Goal: Information Seeking & Learning: Check status

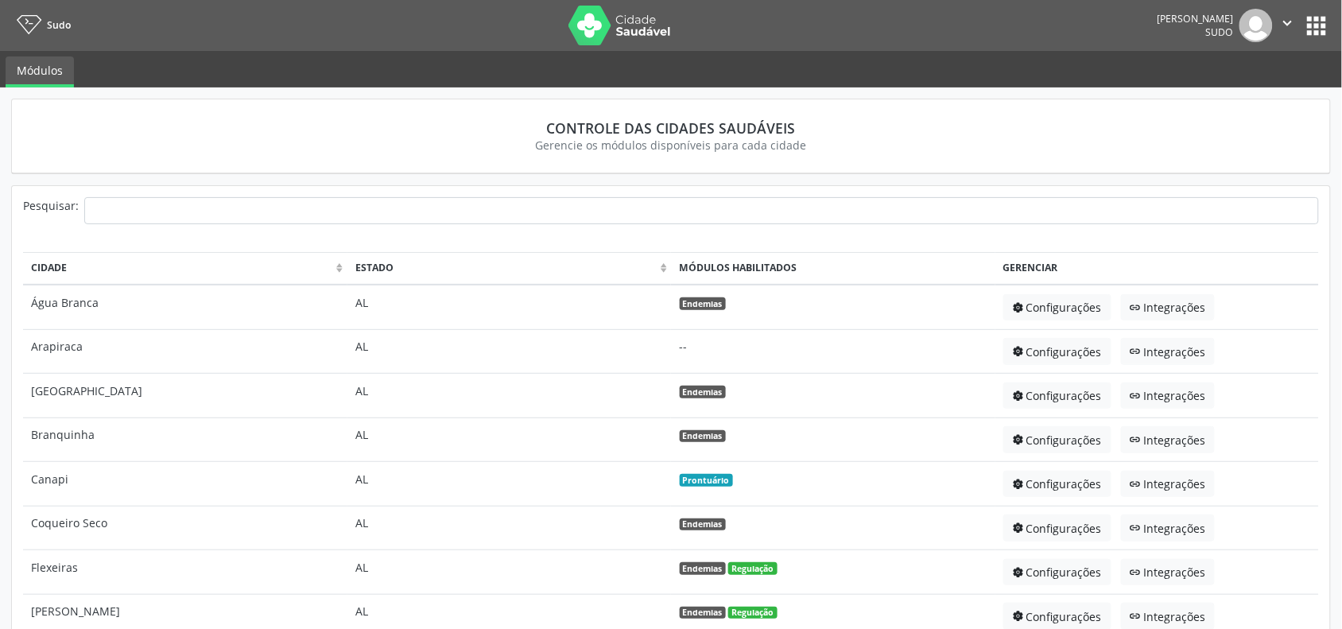
click at [1320, 25] on button "apps" at bounding box center [1317, 26] width 28 height 28
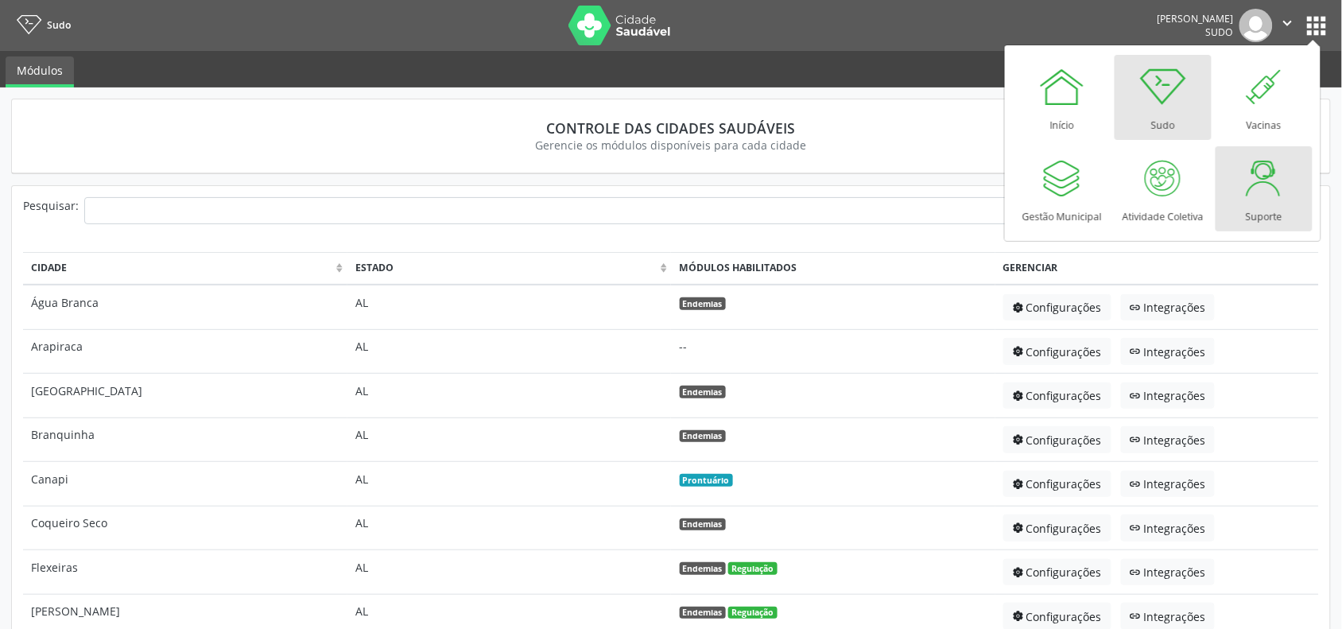
click at [1250, 171] on div at bounding box center [1264, 178] width 48 height 48
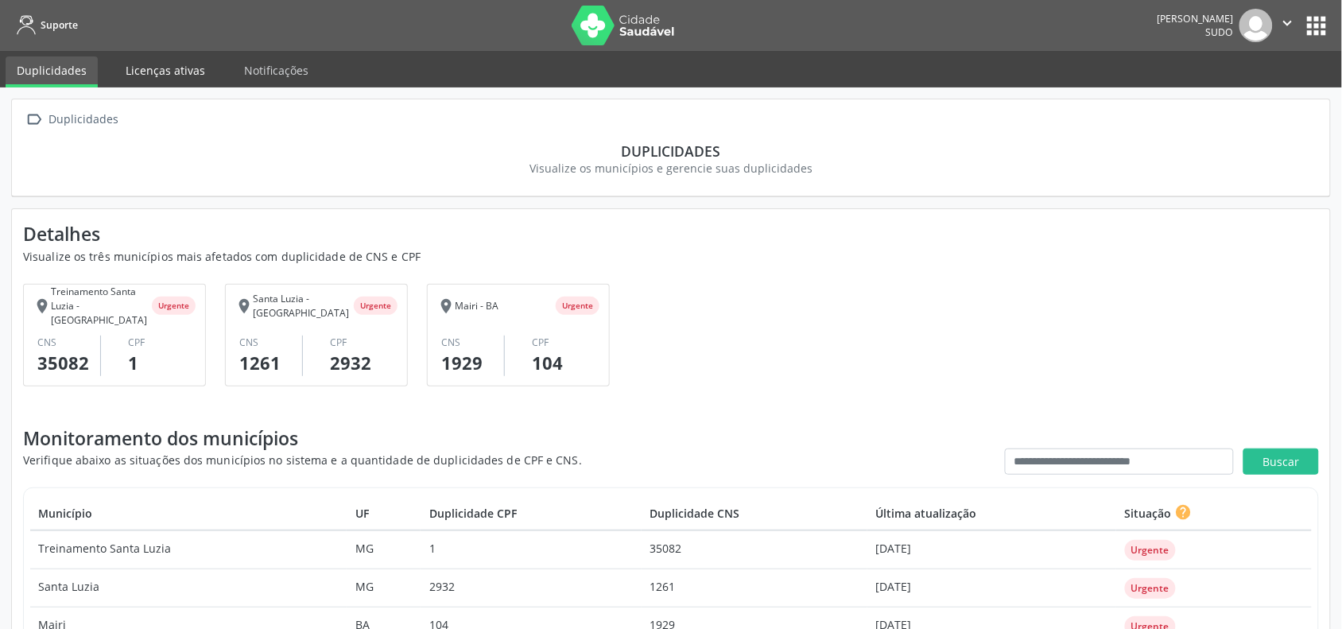
click at [151, 64] on link "Licenças ativas" at bounding box center [165, 70] width 102 height 28
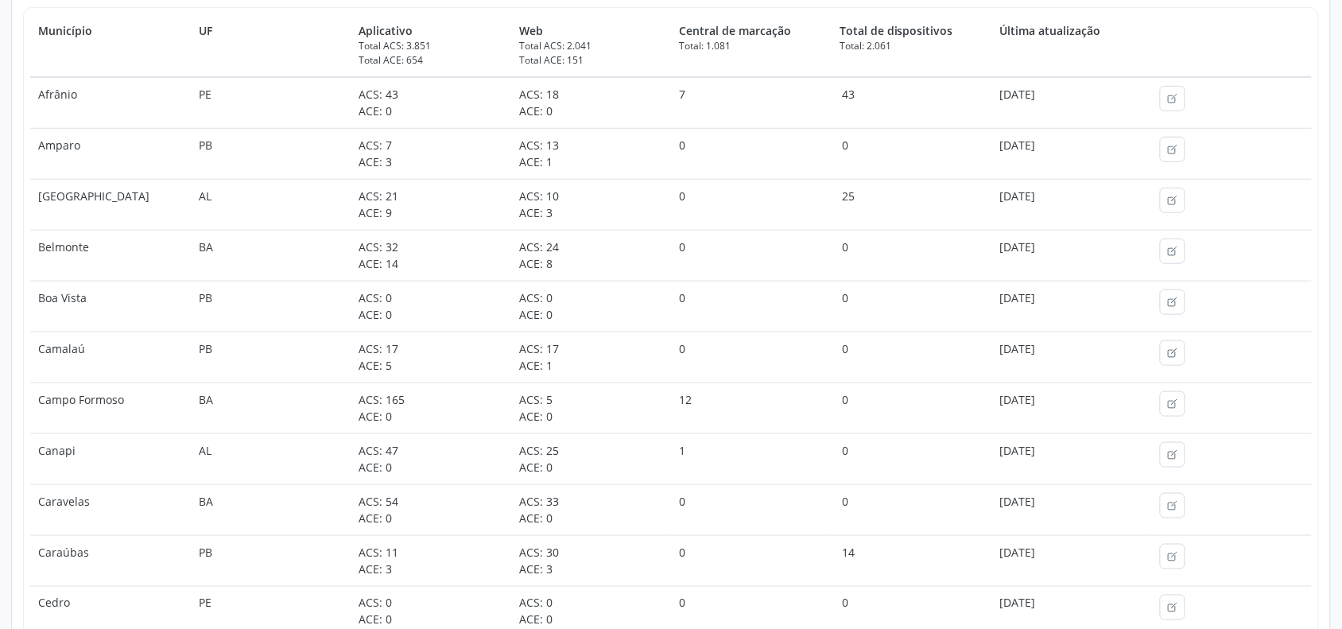
scroll to position [328, 0]
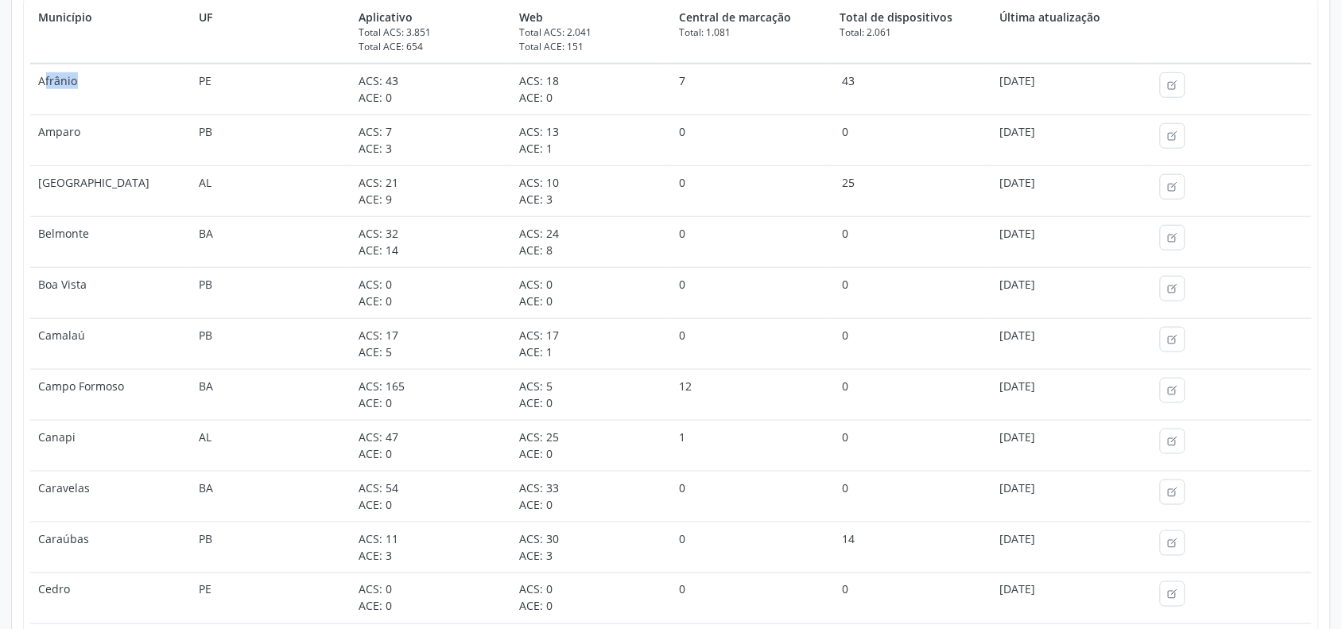
drag, startPoint x: 42, startPoint y: 80, endPoint x: 111, endPoint y: 89, distance: 69.7
click at [111, 89] on td "Afrânio" at bounding box center [110, 90] width 161 height 52
click at [78, 80] on td "Afrânio" at bounding box center [110, 90] width 161 height 52
drag, startPoint x: 48, startPoint y: 81, endPoint x: 94, endPoint y: 80, distance: 46.1
click at [94, 80] on td "Afrânio" at bounding box center [110, 90] width 161 height 52
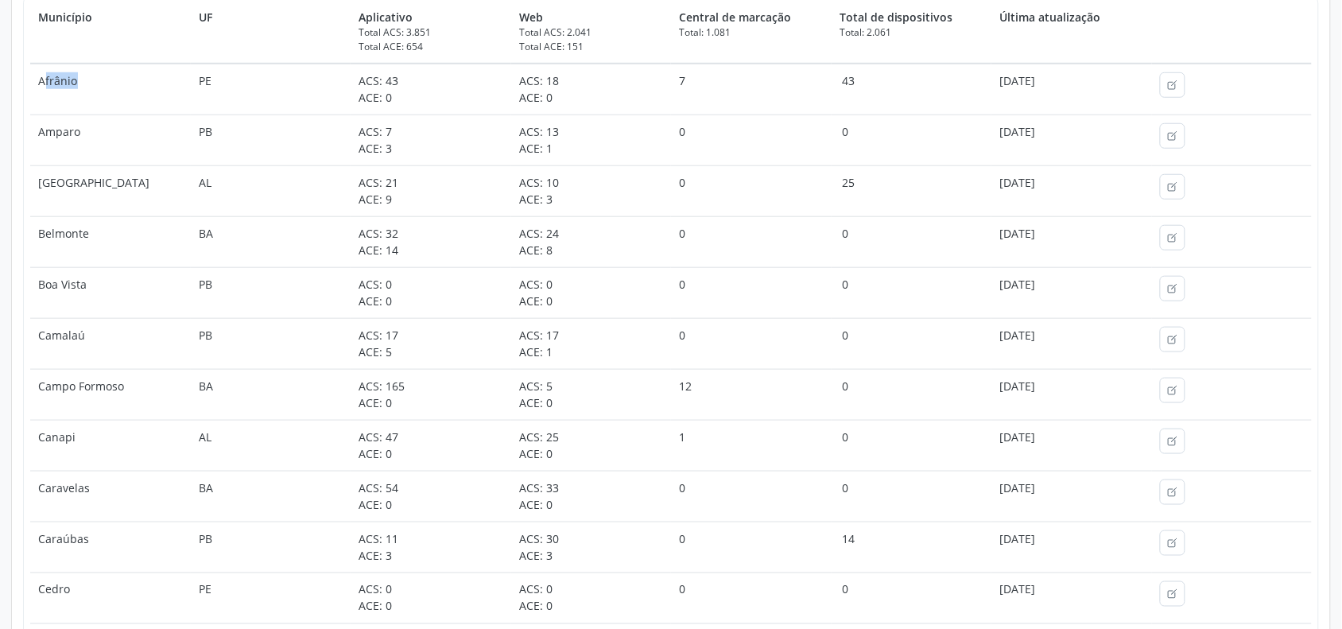
drag, startPoint x: 331, startPoint y: 74, endPoint x: 409, endPoint y: 74, distance: 78.7
click at [409, 74] on tr "Afrânio PE ACS: 43 ACE: 0 ACS: 18 ACE: 0 7 43 [DATE]" at bounding box center [670, 90] width 1281 height 52
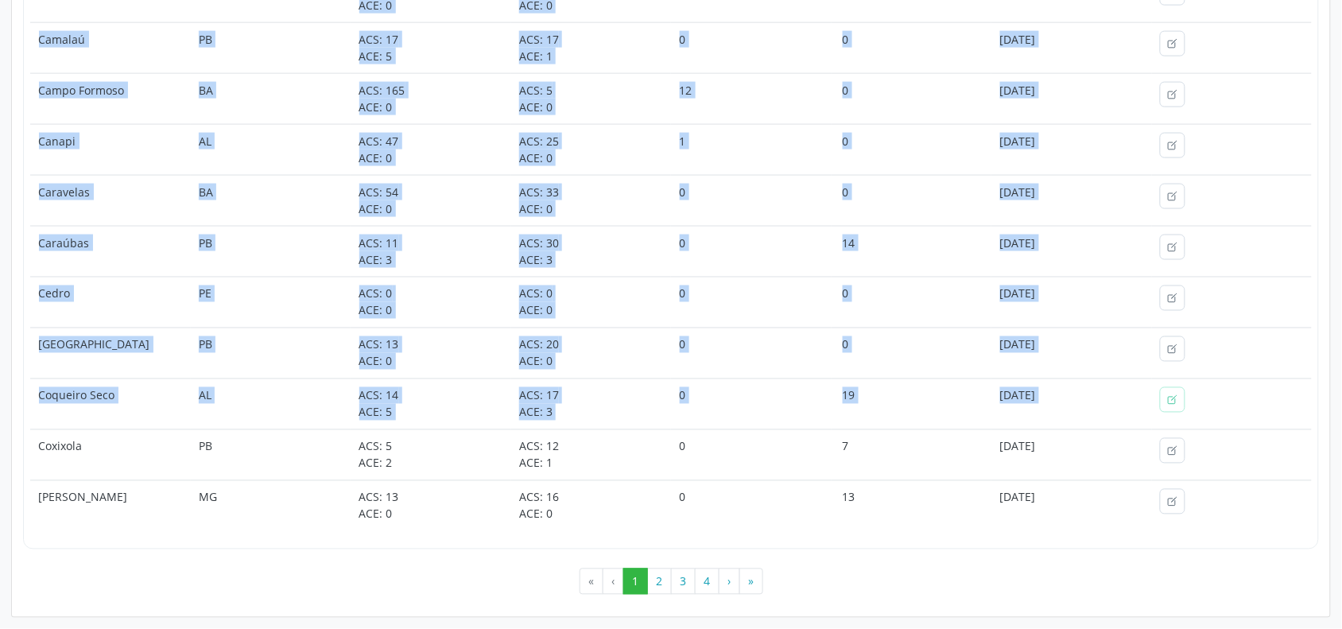
scroll to position [626, 0]
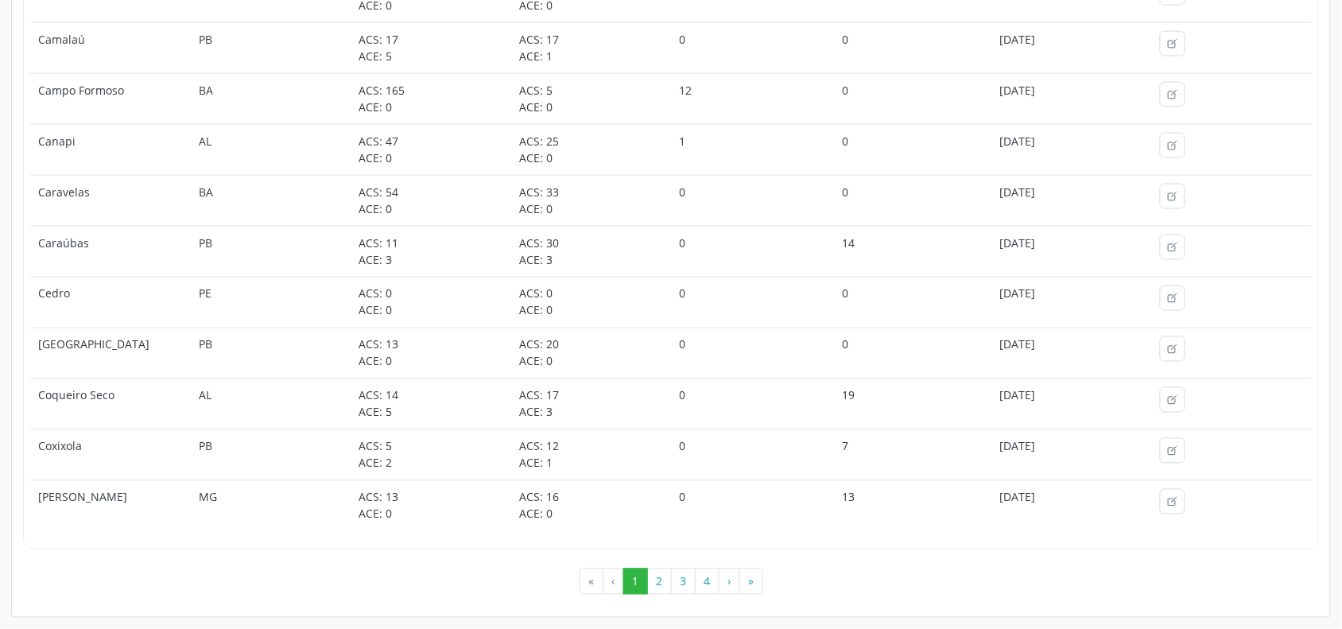
drag, startPoint x: 26, startPoint y: 42, endPoint x: 1208, endPoint y: 490, distance: 1264.2
click at [1208, 490] on div "Monitoramento de licenças ativas Verifique abaixo as situações dos municípios n…" at bounding box center [671, 119] width 1296 height 971
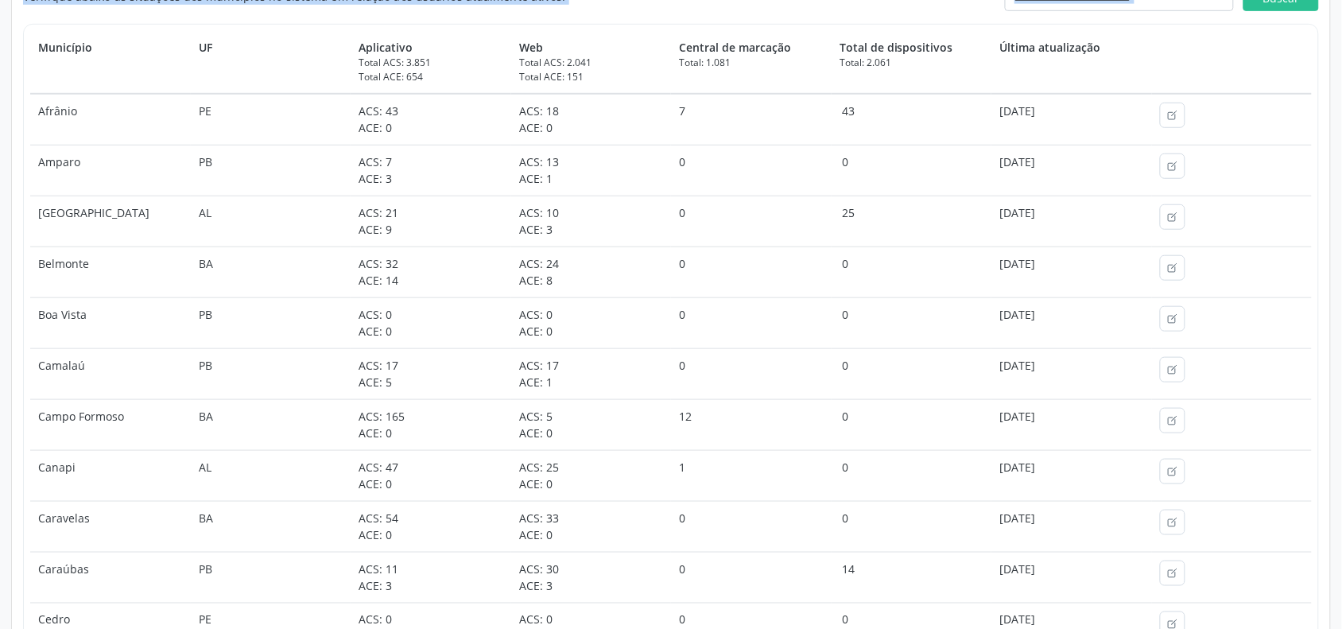
scroll to position [0, 0]
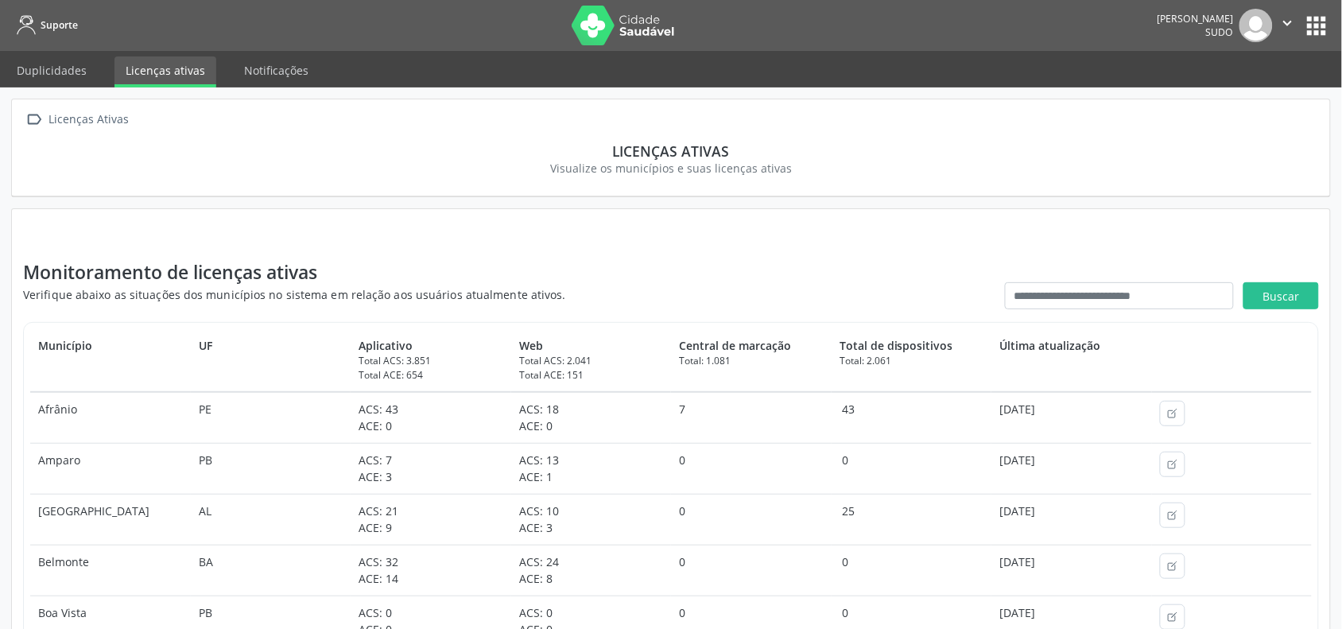
click at [418, 197] on div " Licenças Ativas Licenças Ativas Visualize os municípios e suas licenças ativas" at bounding box center [671, 148] width 1320 height 99
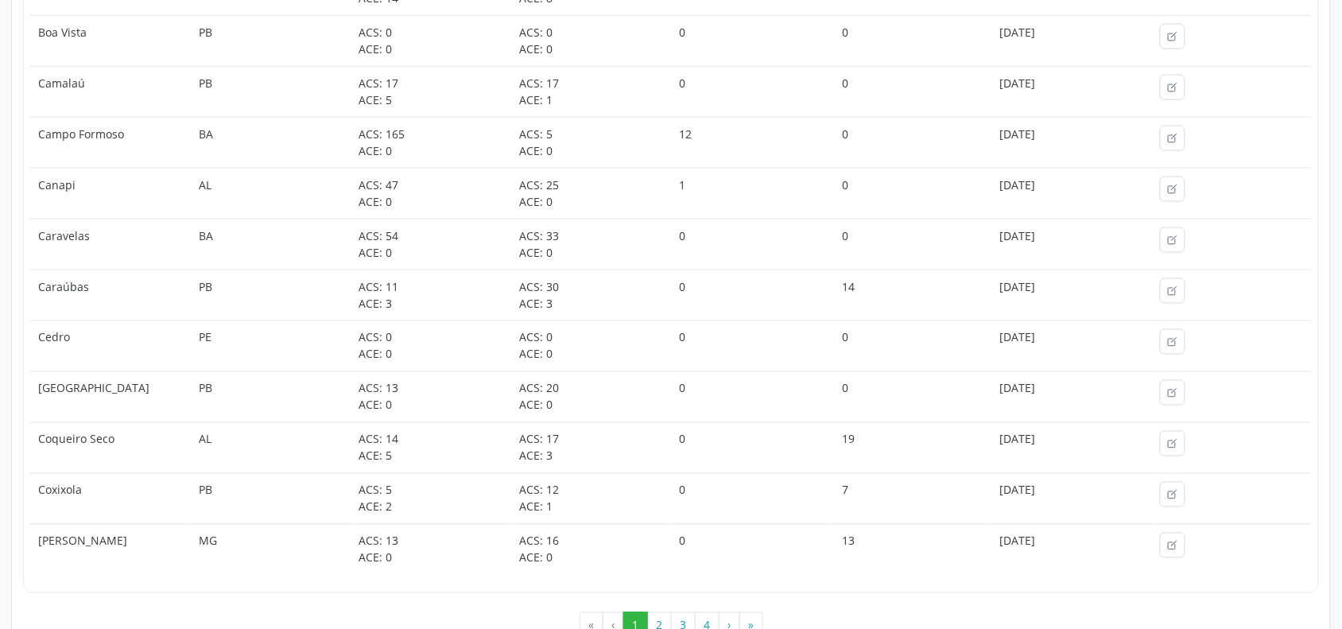
scroll to position [626, 0]
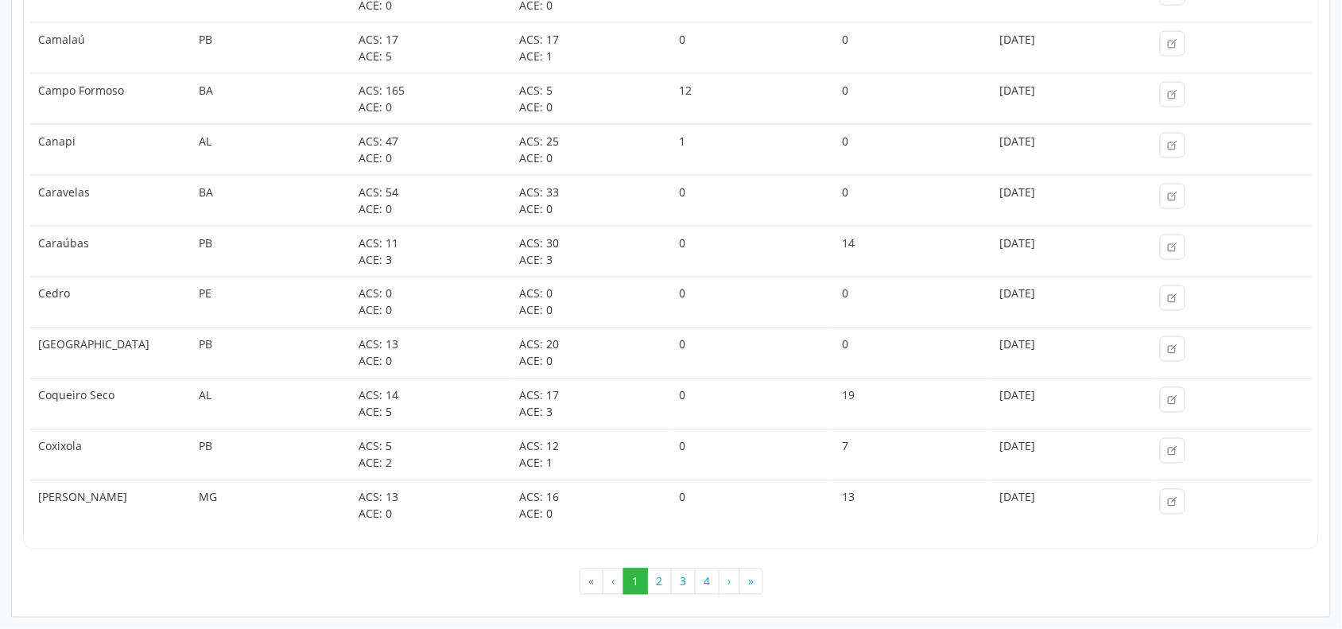
drag, startPoint x: 13, startPoint y: 41, endPoint x: 1257, endPoint y: 534, distance: 1338.4
click at [1257, 534] on div "Monitoramento de licenças ativas Verifique abaixo as situações dos municípios n…" at bounding box center [671, 101] width 1318 height 1032
copy div "Monitoramento de licenças ativas Verifique abaixo as situações dos municípios n…"
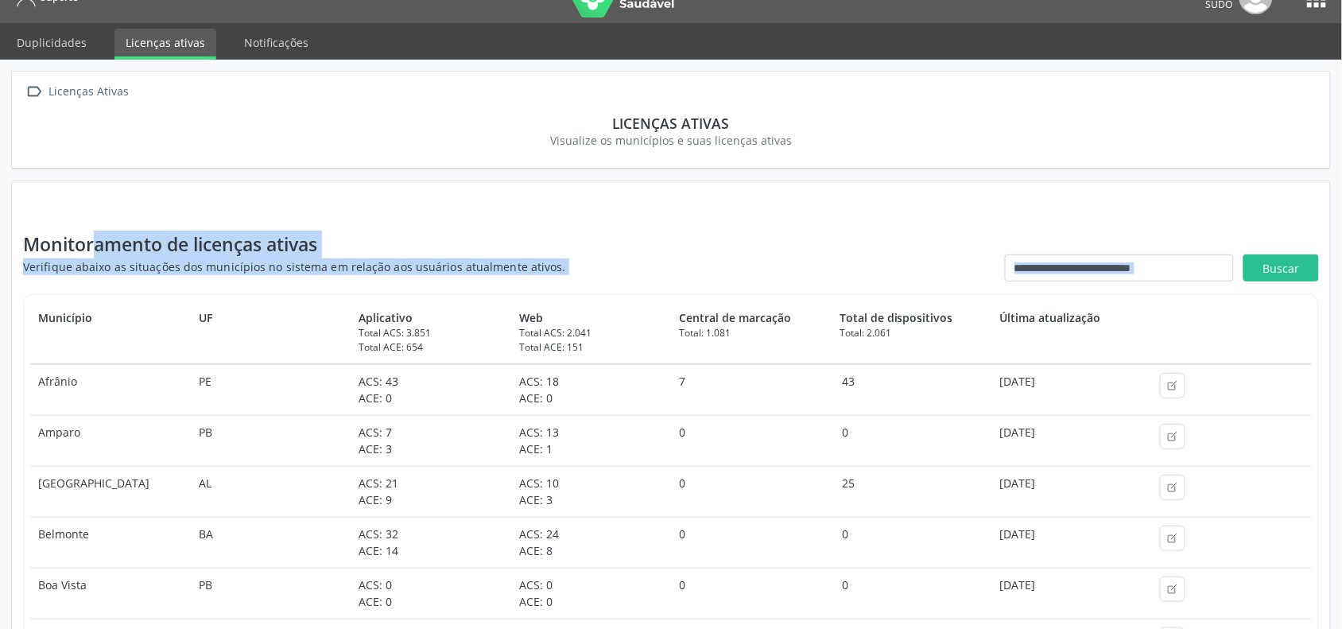
scroll to position [0, 0]
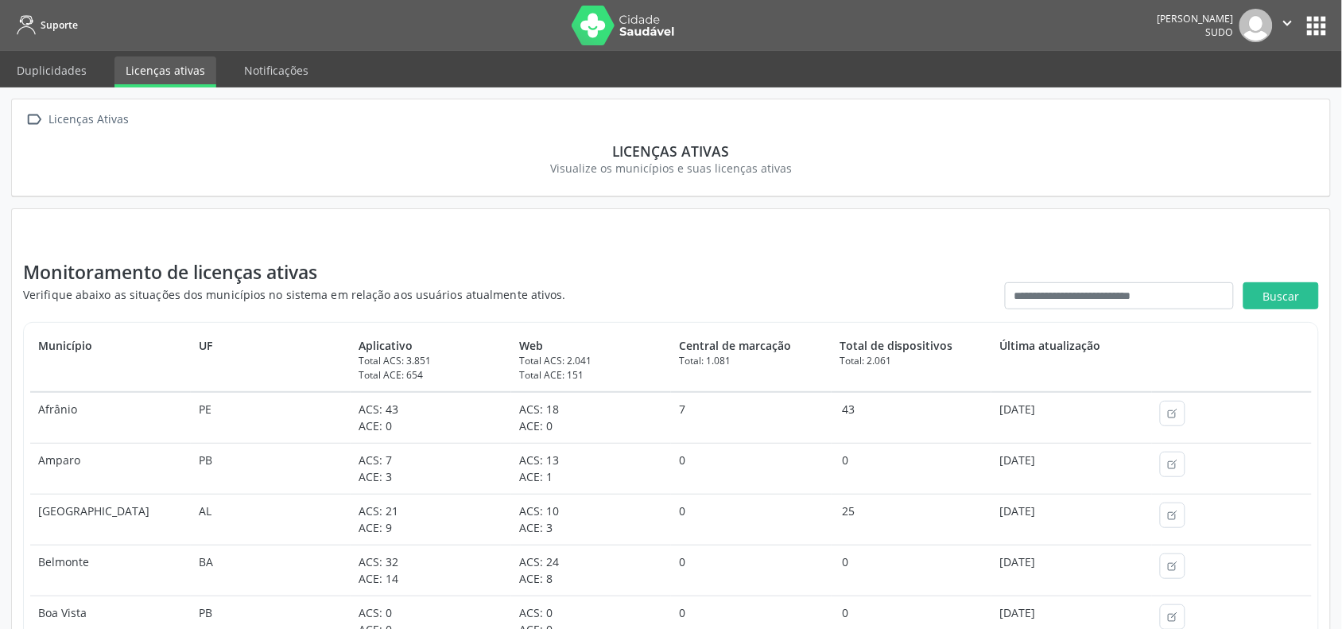
click at [1028, 160] on div "Visualize os municípios e suas licenças ativas" at bounding box center [670, 168] width 1273 height 17
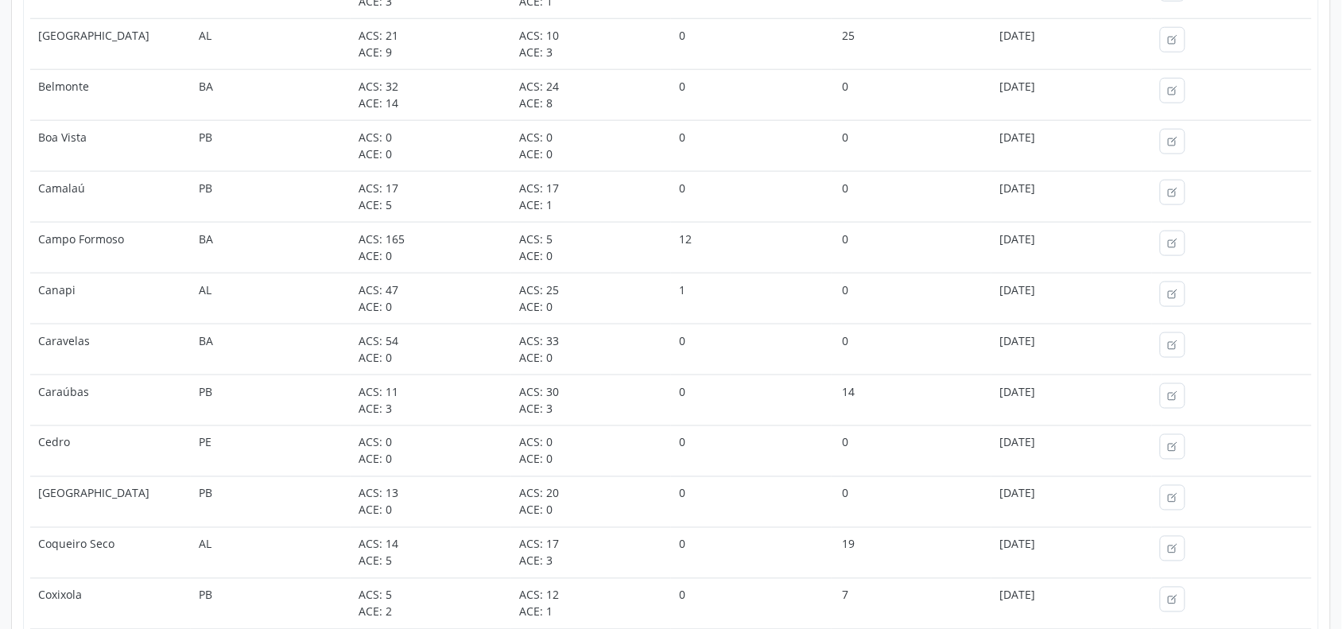
scroll to position [626, 0]
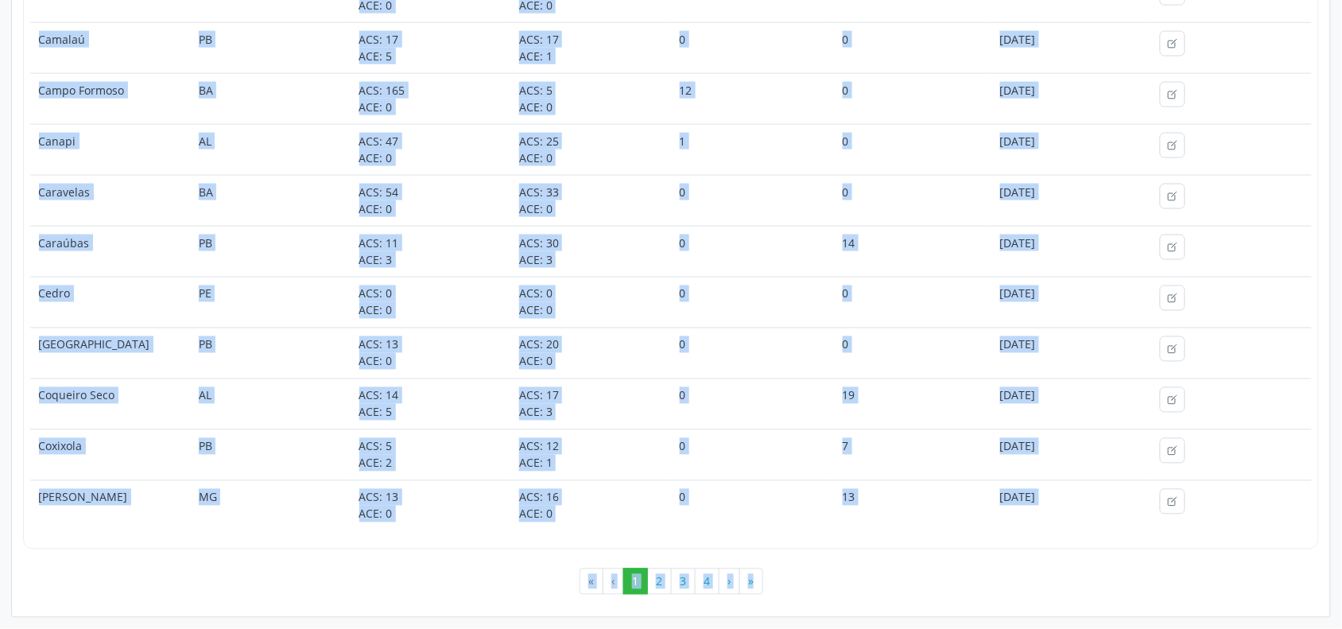
drag, startPoint x: 24, startPoint y: 45, endPoint x: 1356, endPoint y: 591, distance: 1439.8
copy div "Loremipsumdol si ametcons adipis Elitseddo eiusmo te incididun utl etdolorema a…"
click at [939, 588] on div "« ‹ 1 2 3 4 › »" at bounding box center [671, 587] width 1296 height 38
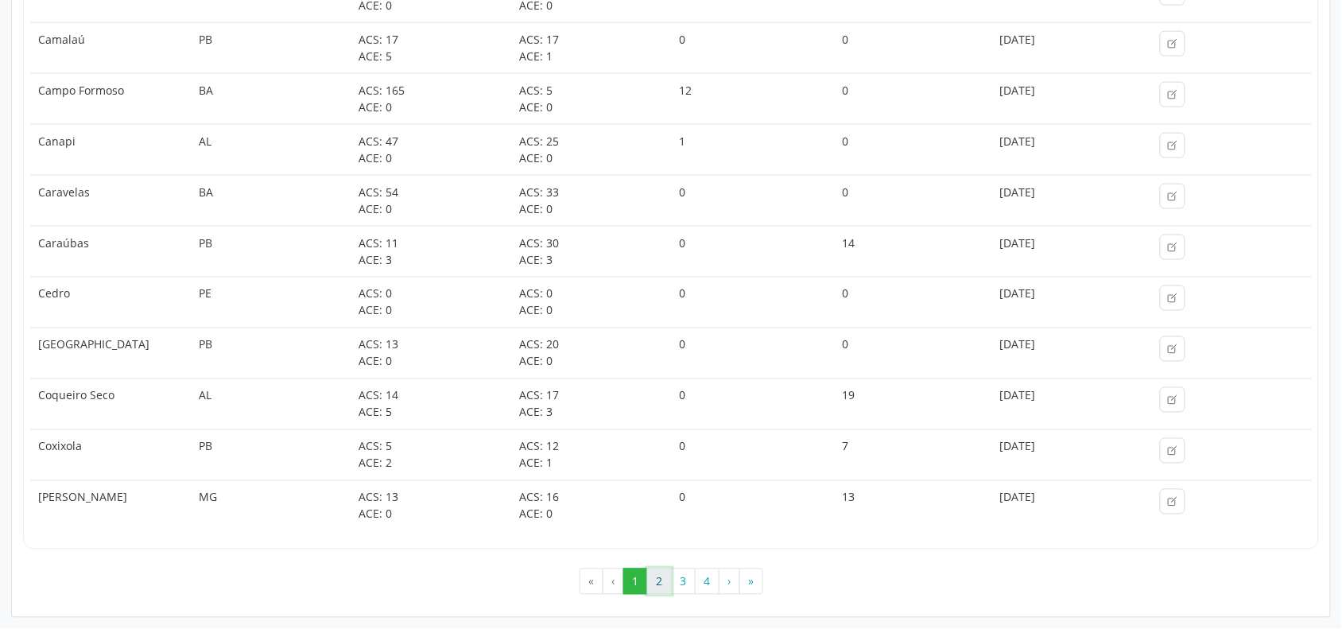
click at [662, 580] on button "2" at bounding box center [659, 581] width 25 height 27
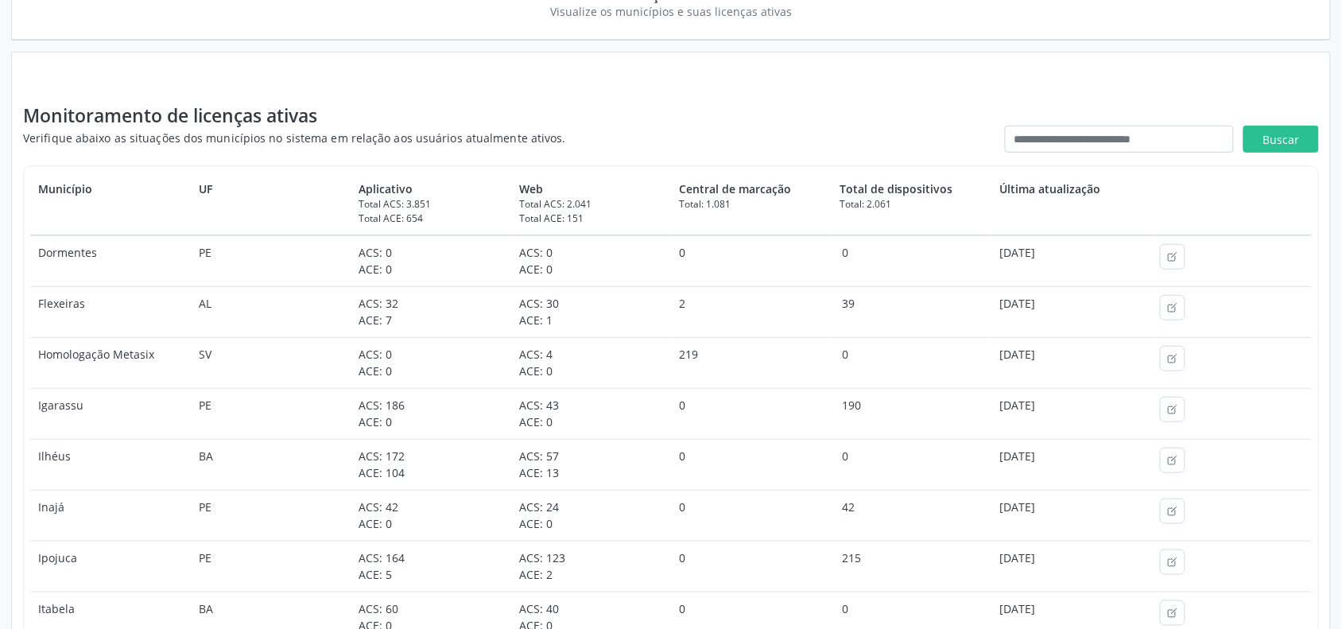
scroll to position [199, 0]
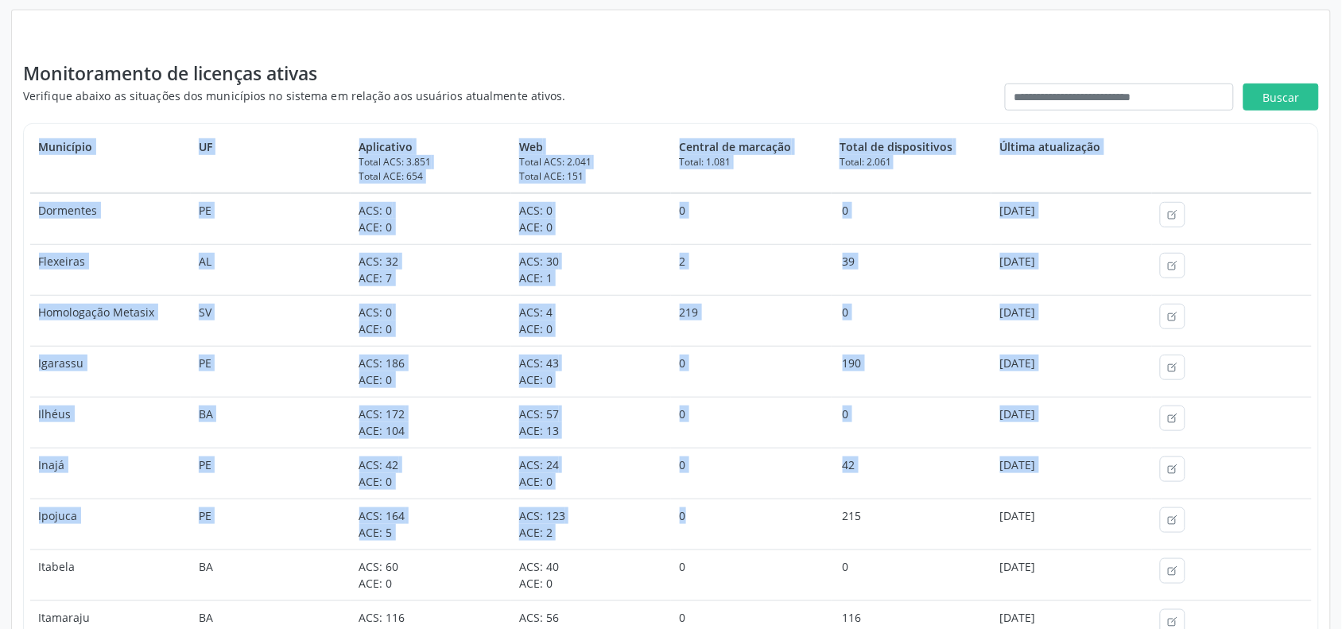
drag, startPoint x: 29, startPoint y: 203, endPoint x: 243, endPoint y: 267, distance: 224.1
click at [757, 497] on div "Município UF Aplicativo Total ACS: 3.851 Total ACE: 654 Web Total ACS: 2.041 To…" at bounding box center [671, 548] width 1296 height 851
click at [139, 119] on div "Monitoramento de licenças ativas Verifique abaixo as situações dos municípios n…" at bounding box center [671, 545] width 1296 height 971
click at [56, 177] on th "Município" at bounding box center [110, 161] width 161 height 63
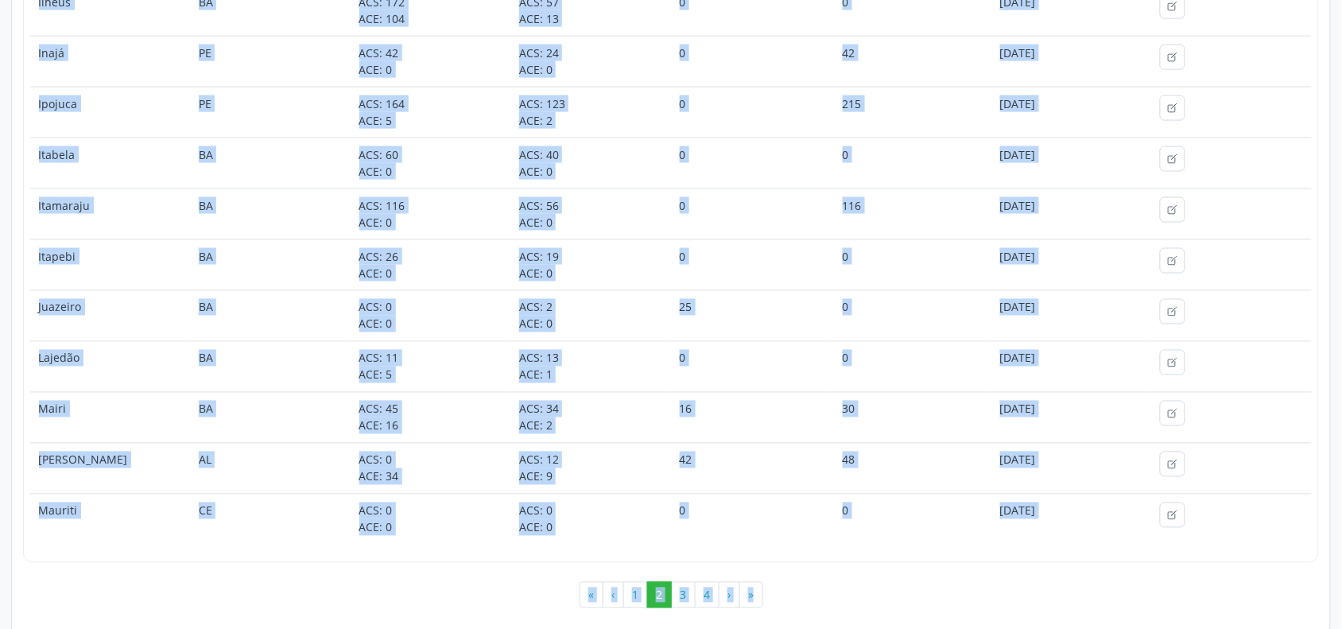
scroll to position [626, 0]
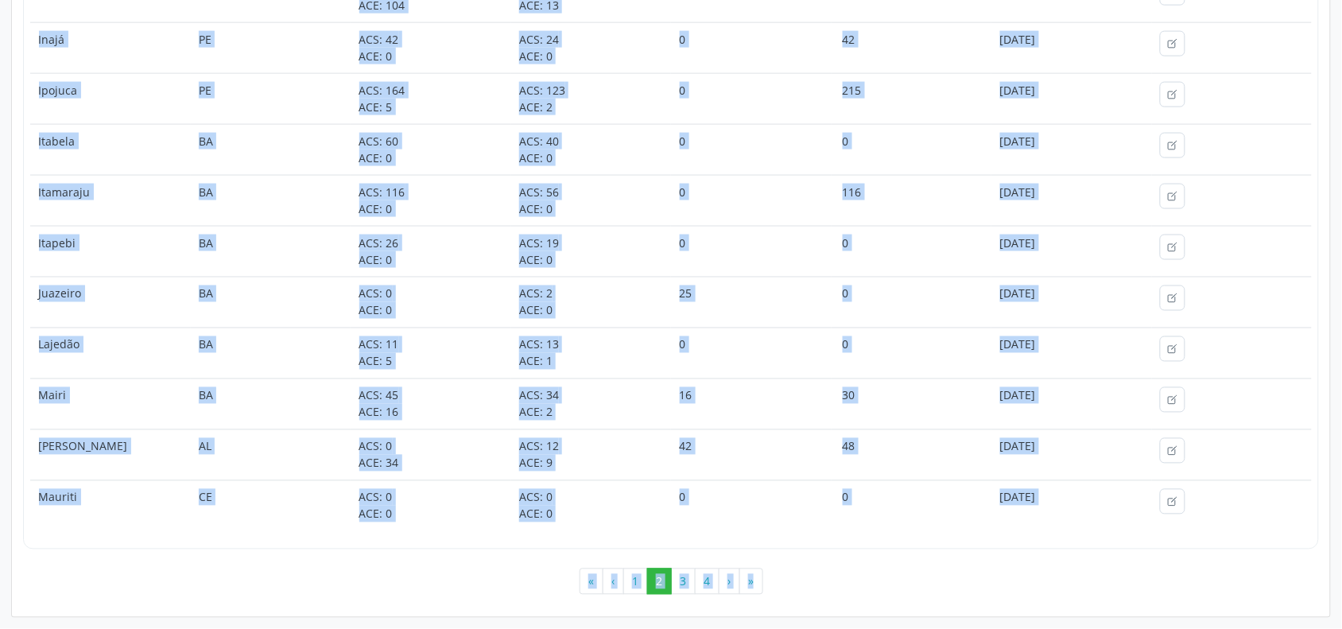
drag, startPoint x: 37, startPoint y: 208, endPoint x: 1079, endPoint y: 506, distance: 1083.1
click at [1079, 506] on tbody "Dormentes PE ACS: 0 ACE: 0 ACS: 0 ACE: 0 0 0 [DATE] Flexeiras AL ACS: 32 ACE: 7…" at bounding box center [670, 149] width 1281 height 763
copy tbody "Loremipsu DO SIT: 4 AME: 7 CON: 7 ADI: 0 4 4 77/78/0606 Elitseddo EI TEM: 69 IN…"
click at [689, 575] on button "3" at bounding box center [683, 581] width 25 height 27
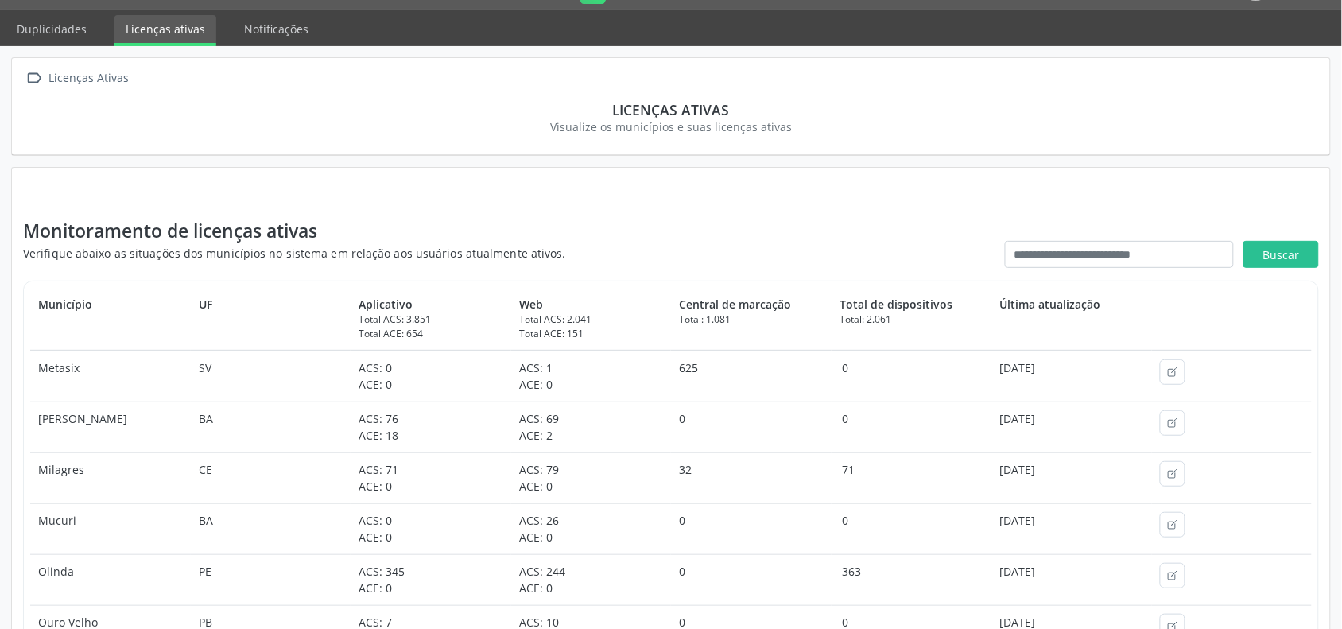
drag, startPoint x: 29, startPoint y: 411, endPoint x: 606, endPoint y: 577, distance: 600.5
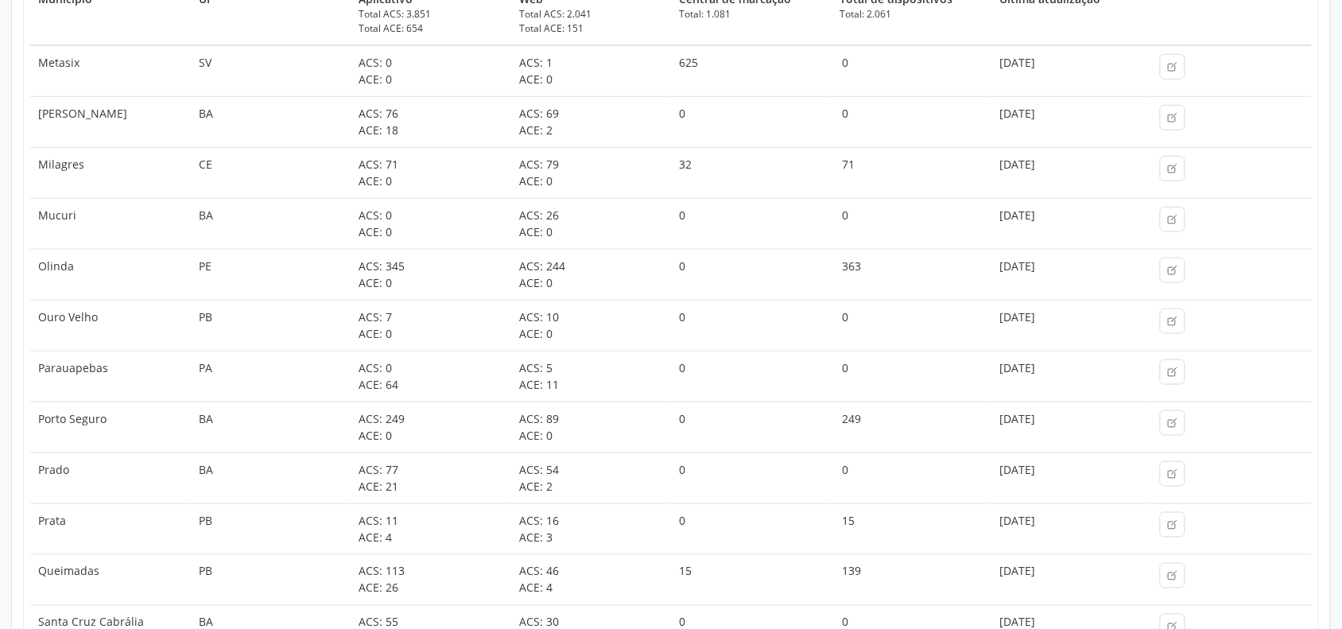
scroll to position [242, 0]
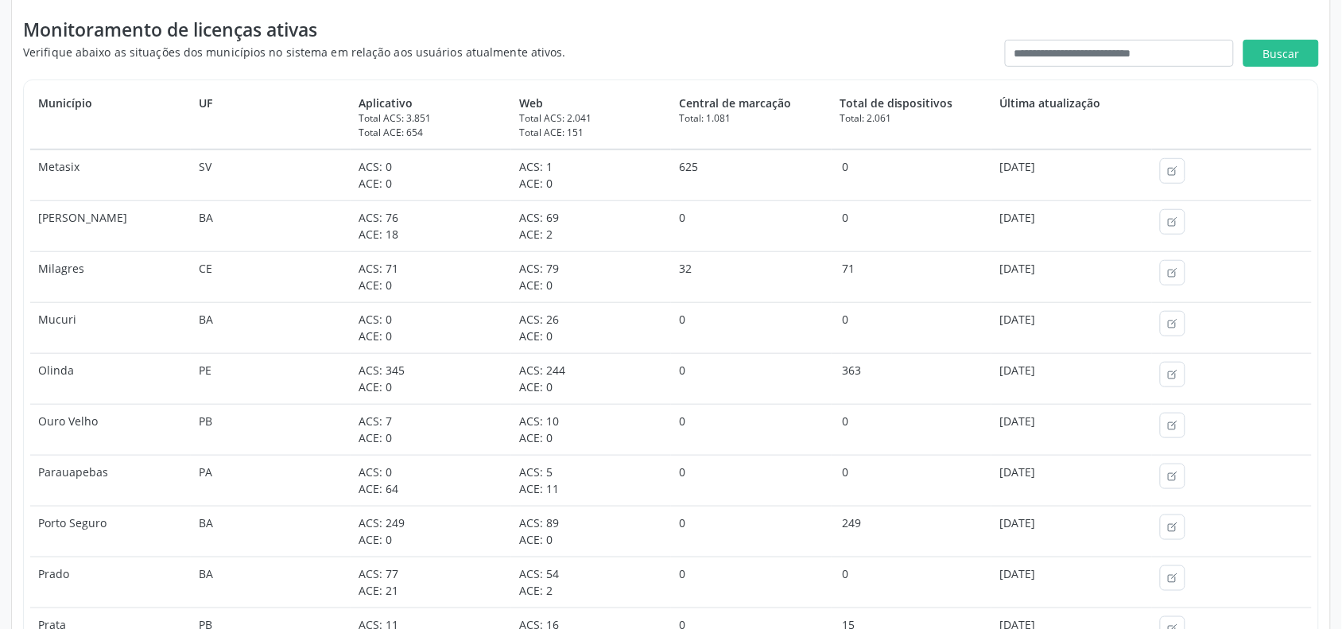
click at [117, 122] on th "Município" at bounding box center [110, 118] width 161 height 63
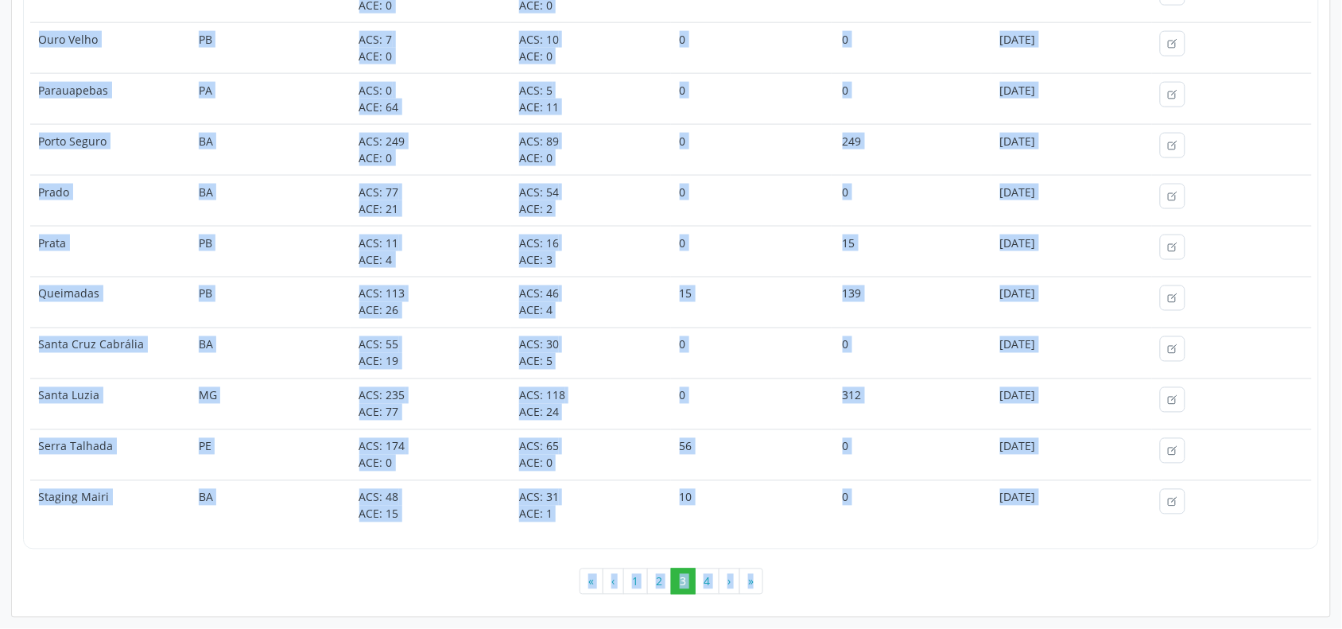
scroll to position [626, 0]
drag, startPoint x: 37, startPoint y: 163, endPoint x: 1103, endPoint y: 502, distance: 1117.9
click at [1103, 502] on tbody "Metasix SV ACS: 0 ACE: 0 ACS: 1 ACE: 0 625 0 [DATE] [PERSON_NAME] BA ACS: 76 AC…" at bounding box center [670, 149] width 1281 height 763
copy tbody "Metasix SV ACS: 0 ACE: 0 ACS: 1 ACE: 0 625 0 [DATE] [PERSON_NAME] BA ACS: 76 AC…"
click at [712, 583] on button "4" at bounding box center [707, 581] width 25 height 27
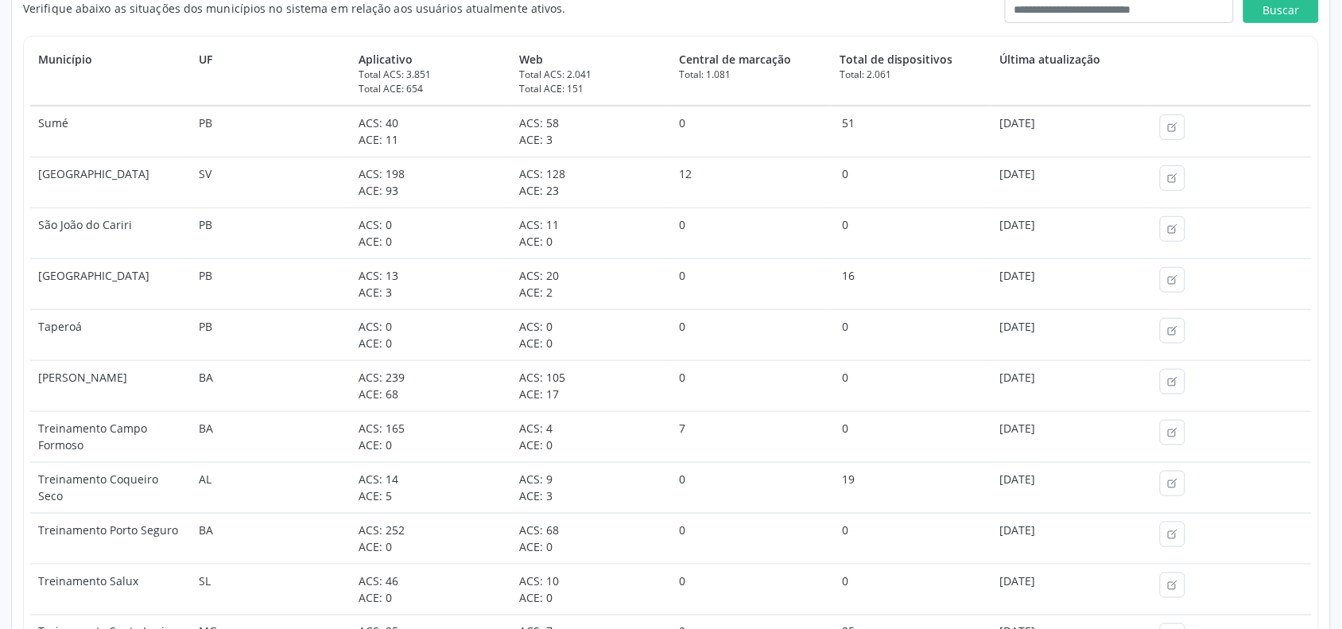
scroll to position [298, 0]
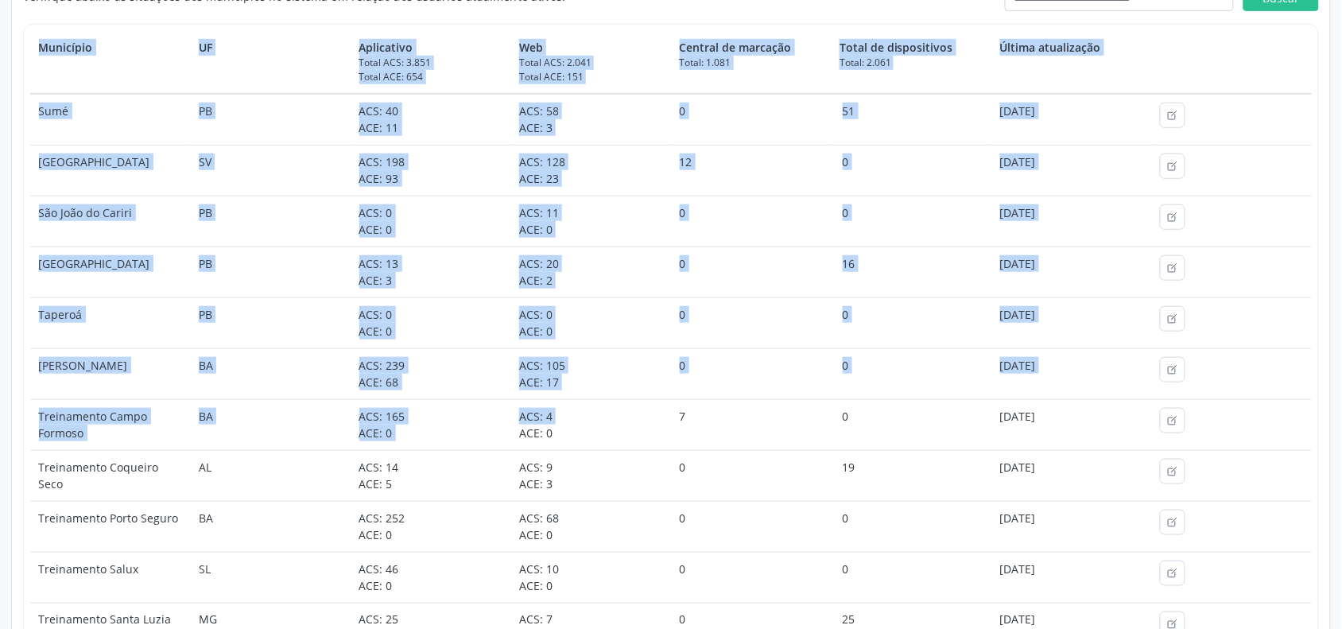
drag, startPoint x: 26, startPoint y: 114, endPoint x: 149, endPoint y: 139, distance: 125.8
click at [506, 409] on div "Município UF Aplicativo Total ACS: 3.851 Total ACE: 654 Web Total ACS: 2.041 To…" at bounding box center [671, 399] width 1296 height 750
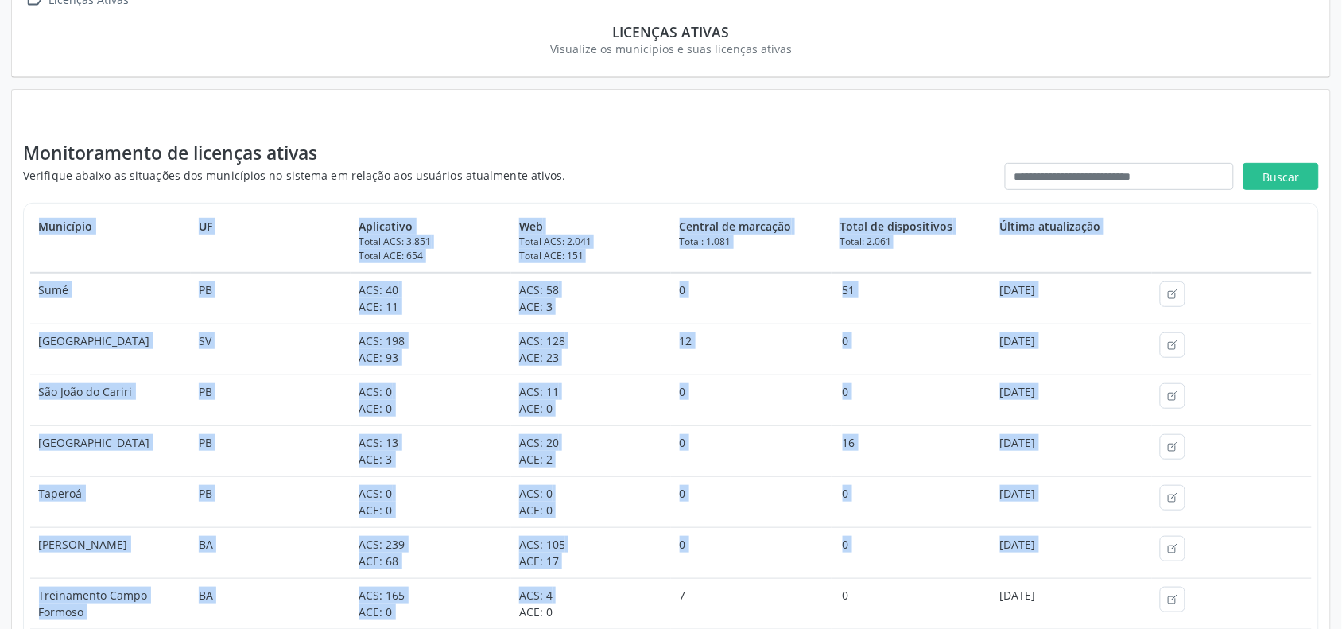
scroll to position [99, 0]
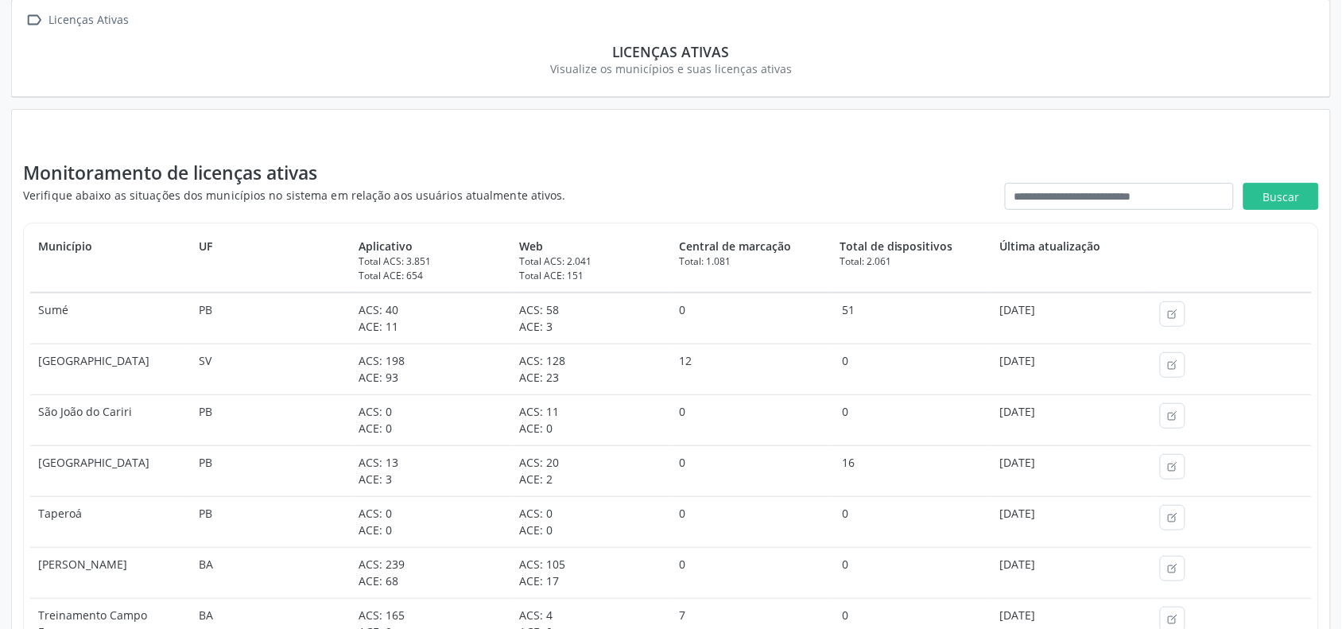
click at [165, 98] on div " Licenças Ativas Licenças Ativas Visualize os municípios e suas licenças ativas" at bounding box center [671, 48] width 1320 height 99
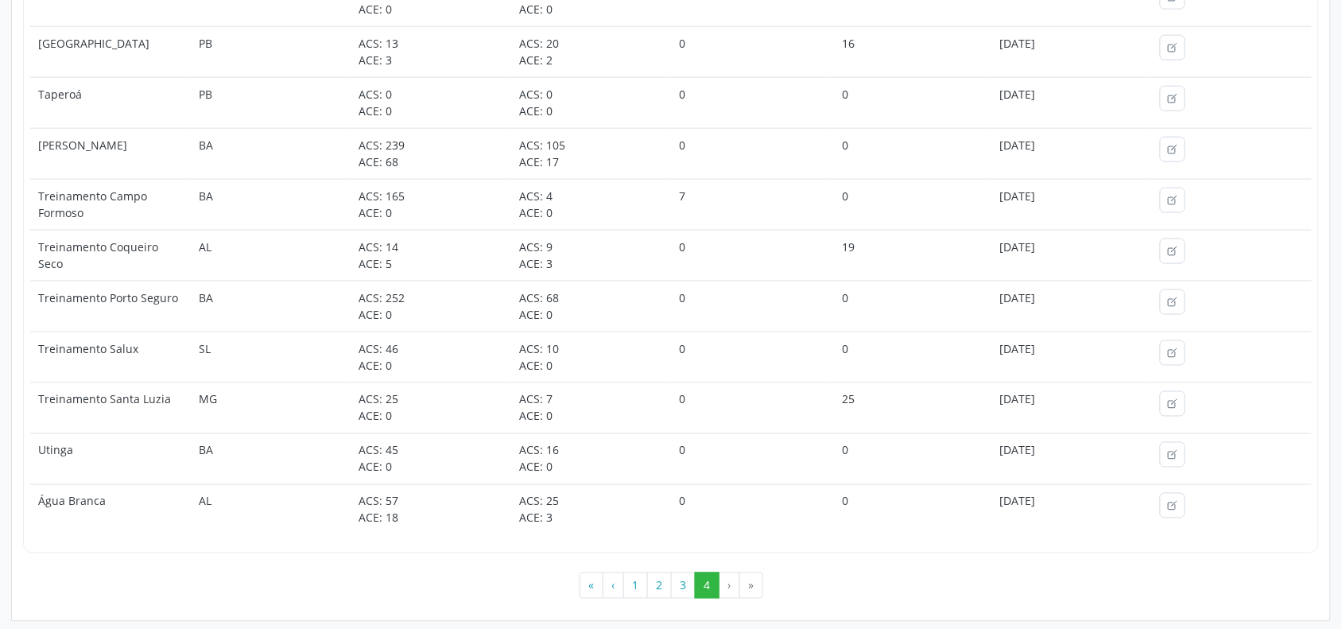
scroll to position [525, 0]
drag, startPoint x: 37, startPoint y: 312, endPoint x: 1066, endPoint y: 513, distance: 1048.7
click at [1066, 513] on tbody "Sumé PB ACS: 40 ACE: 11 ACS: 58 ACE: 3 0 51 [DATE] [GEOGRAPHIC_DATA] SV ACS: 19…" at bounding box center [670, 200] width 1281 height 661
copy tbody "Lore IP DOL: 47 SIT: 94 AME: 77 CON: 2 7 03 95/84/1449 Adipisc Elit SE DOE: 718…"
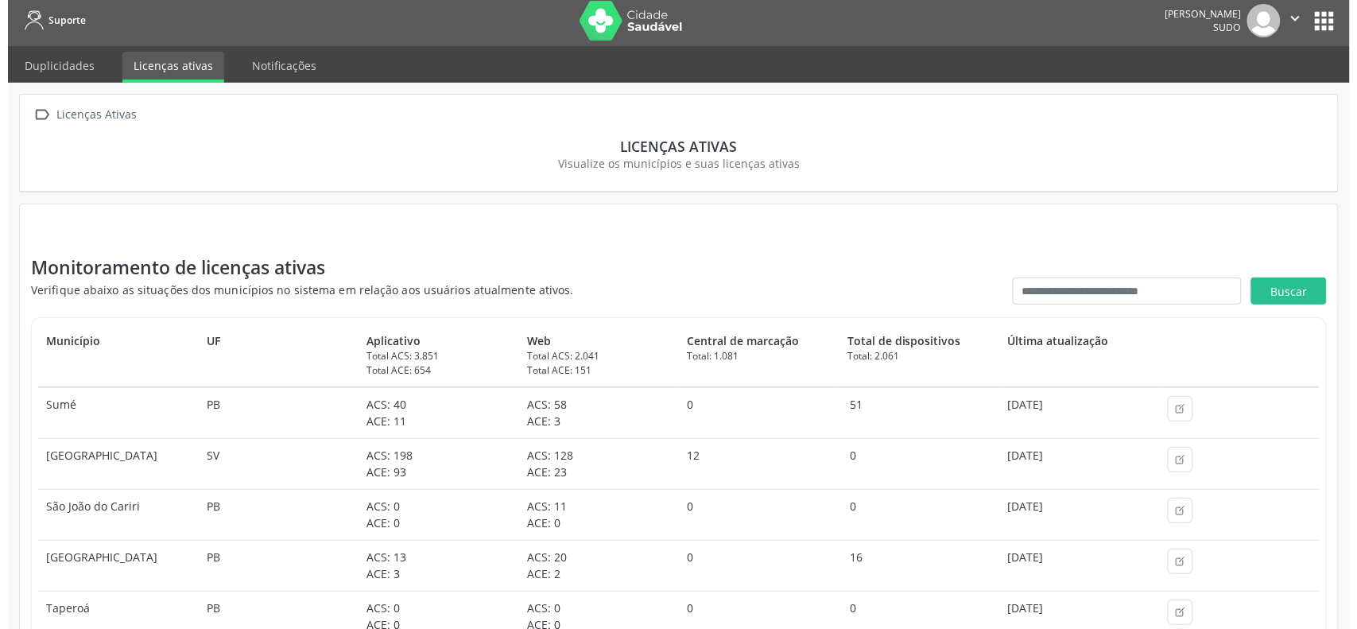
scroll to position [0, 0]
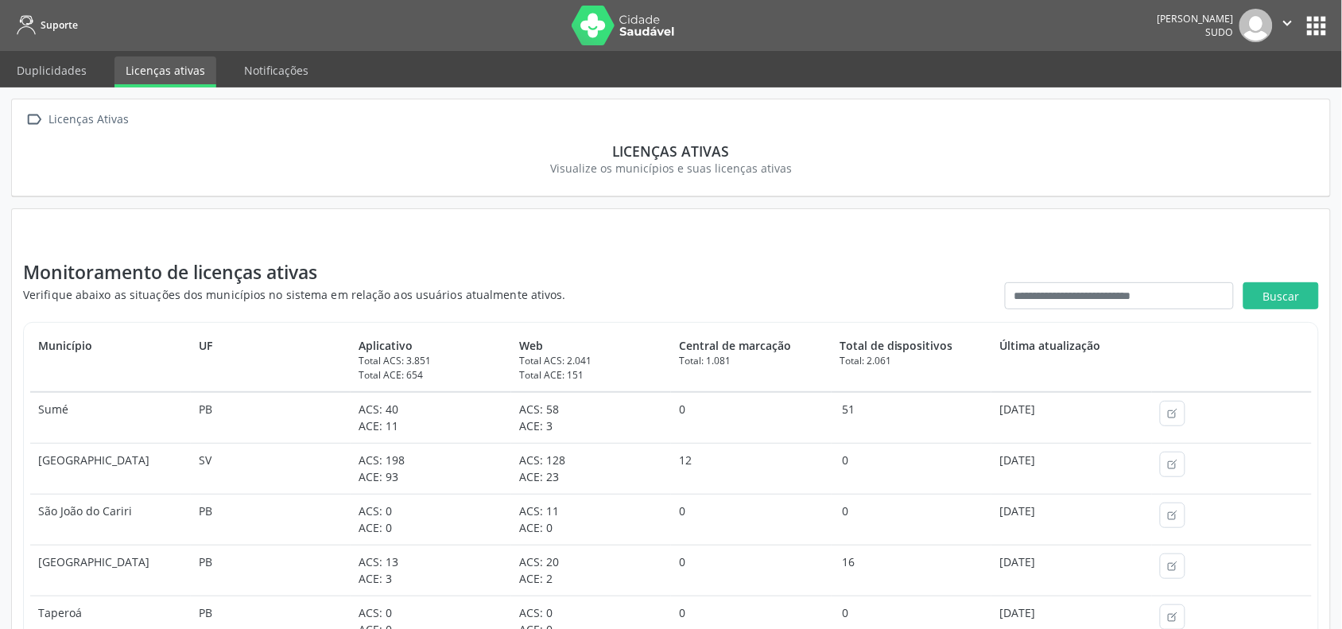
click at [583, 189] on div " Licenças Ativas Licenças Ativas Visualize os municípios e suas licenças ativas" at bounding box center [671, 147] width 1318 height 97
click at [1042, 293] on input "text" at bounding box center [1119, 295] width 229 height 27
type input "*********"
click at [1261, 288] on button "Buscar" at bounding box center [1281, 295] width 76 height 27
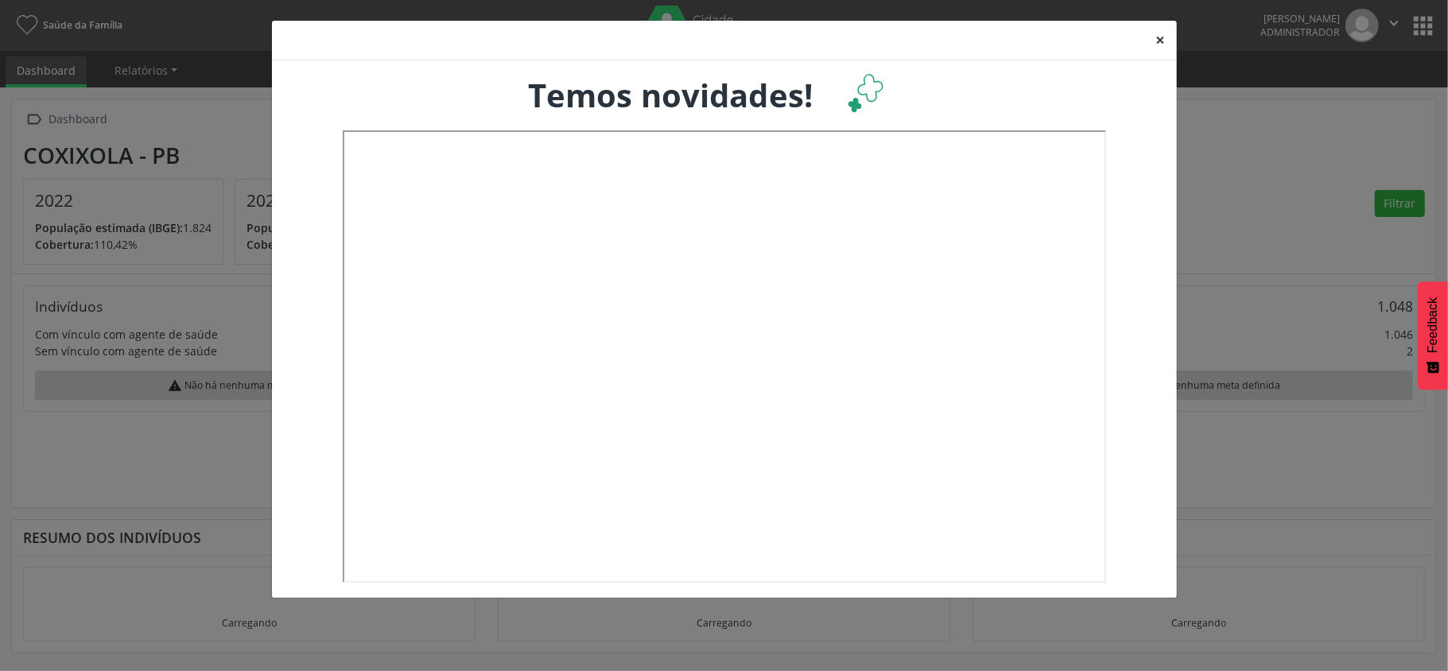
click at [1161, 40] on button "×" at bounding box center [1161, 40] width 32 height 39
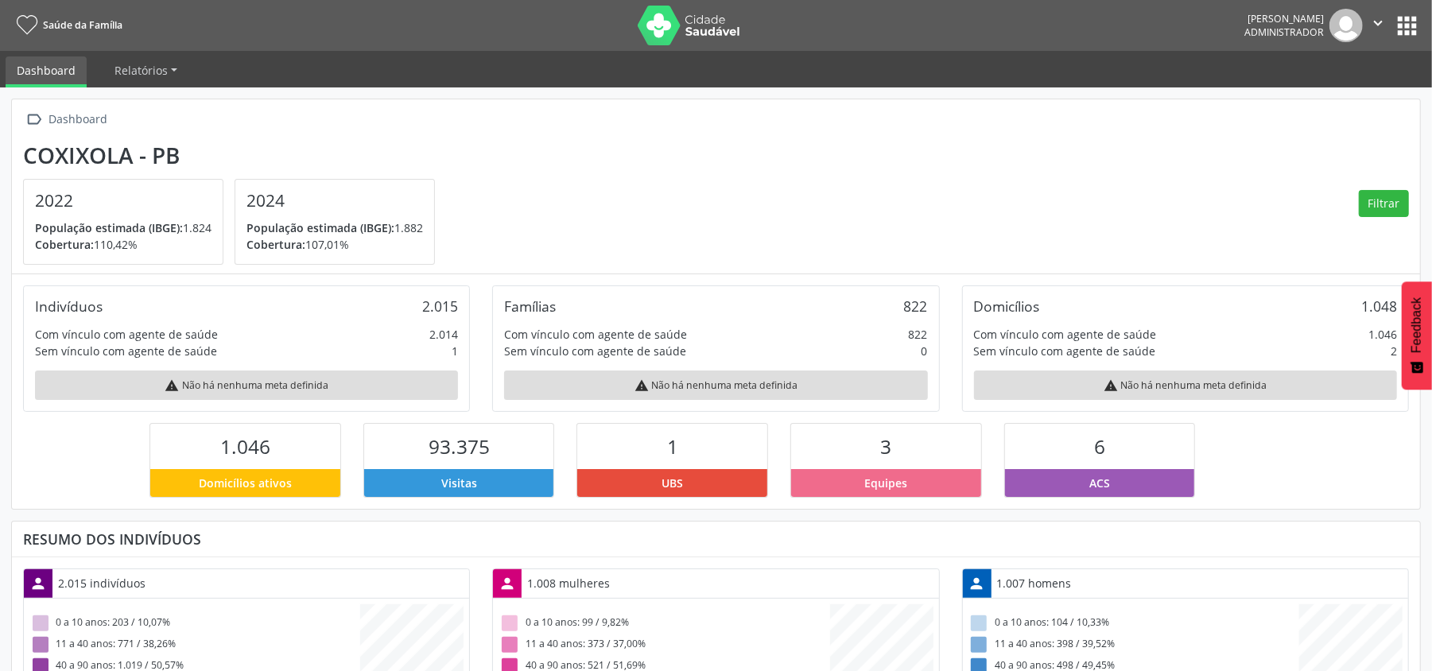
scroll to position [265, 468]
click at [1419, 17] on button "apps" at bounding box center [1407, 26] width 28 height 28
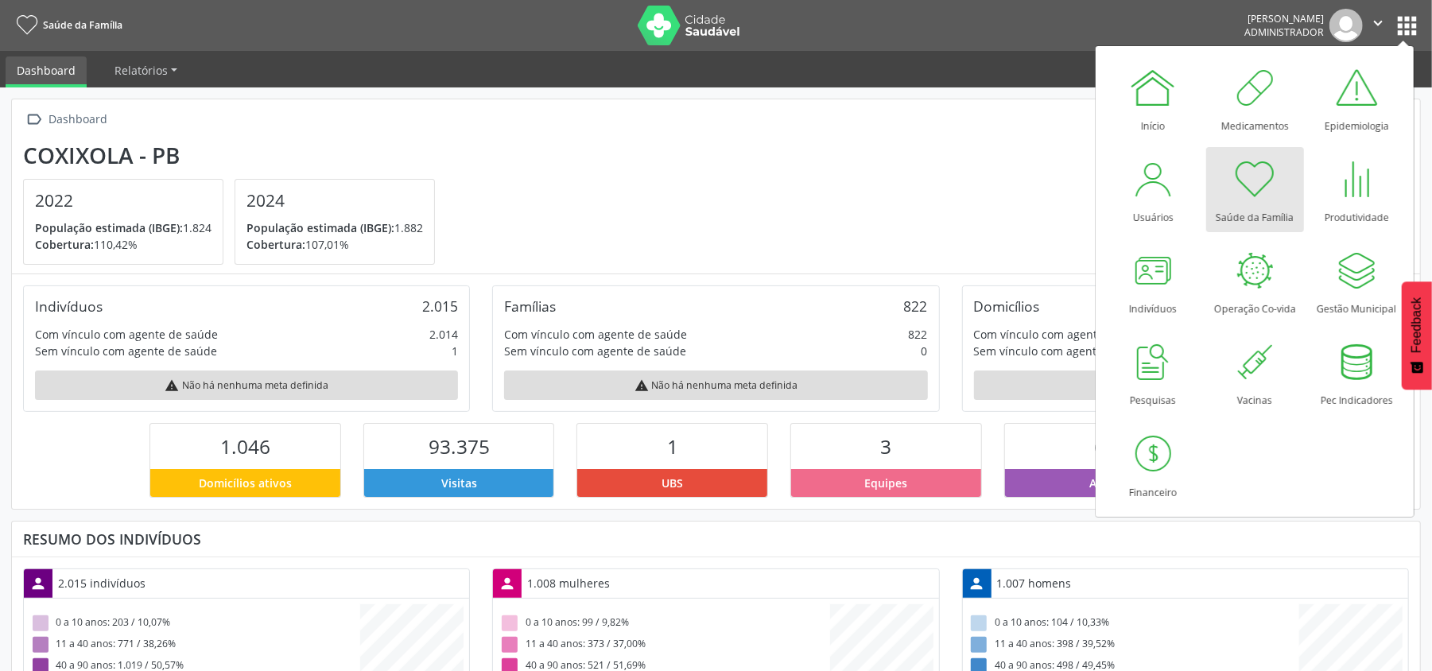
click at [723, 29] on img at bounding box center [689, 26] width 103 height 40
